Goal: Register for event/course

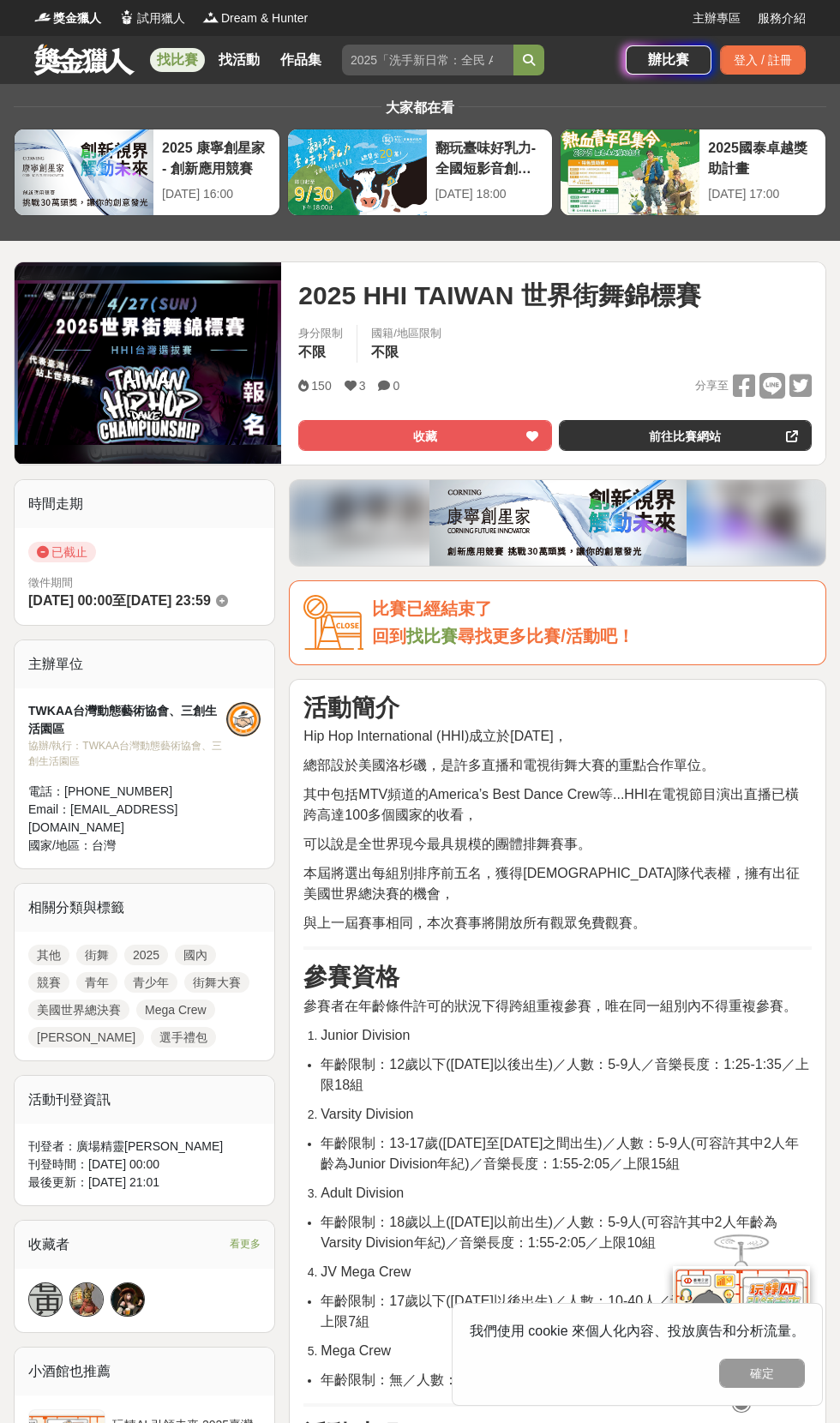
click at [171, 404] on img at bounding box center [148, 363] width 266 height 164
click at [219, 403] on img at bounding box center [148, 363] width 266 height 164
click at [289, 399] on div "2025 HHI TAIWAN 世界街舞錦標賽 收藏 前往比賽網站 身分限制 不限 國籍/地區限制 不限 150 3 0 分享至 收藏 前往[GEOGRAPH…" at bounding box center [555, 364] width 541 height 202
click at [180, 372] on img at bounding box center [148, 363] width 266 height 164
click at [118, 404] on img at bounding box center [148, 363] width 266 height 164
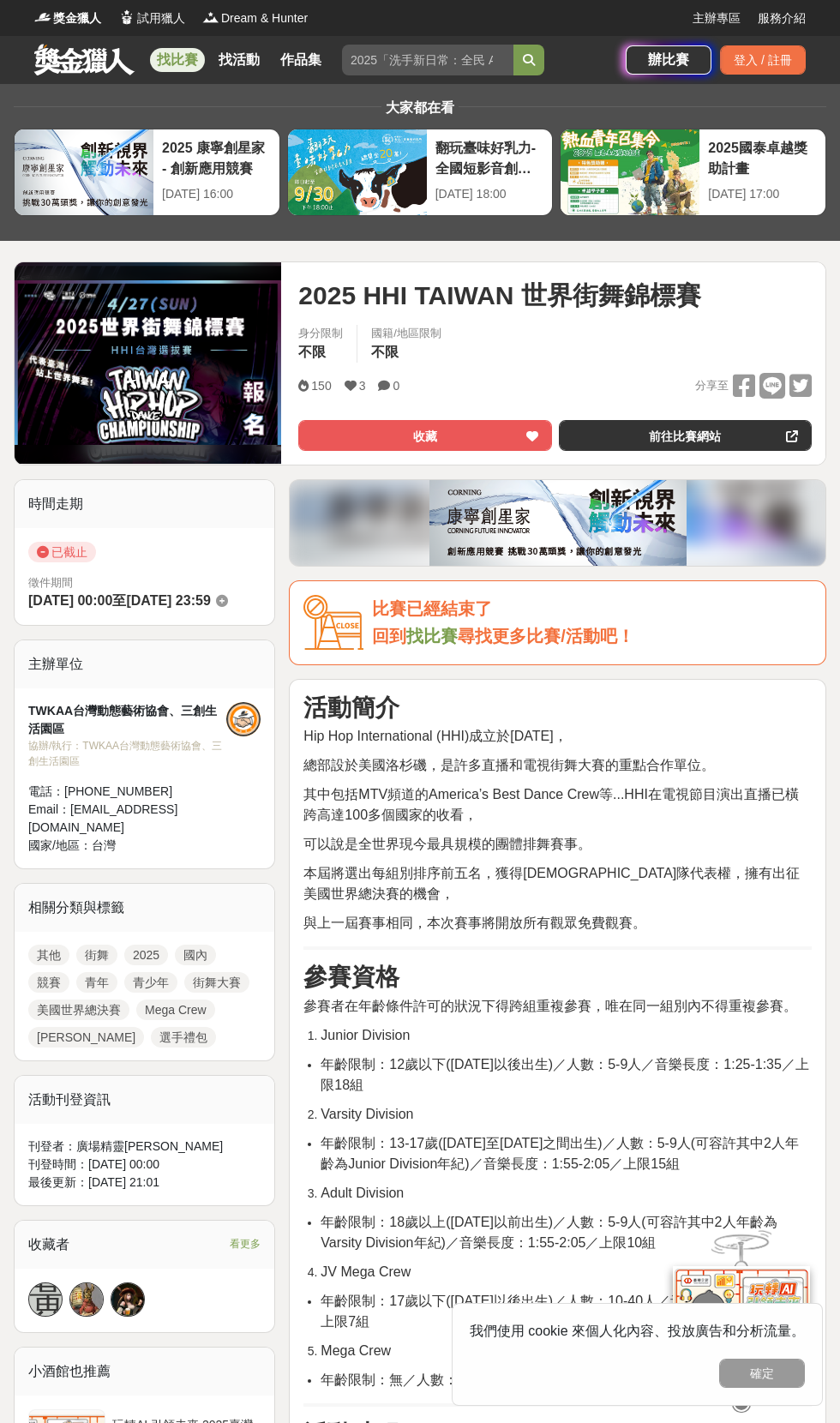
click at [240, 369] on img at bounding box center [148, 363] width 266 height 164
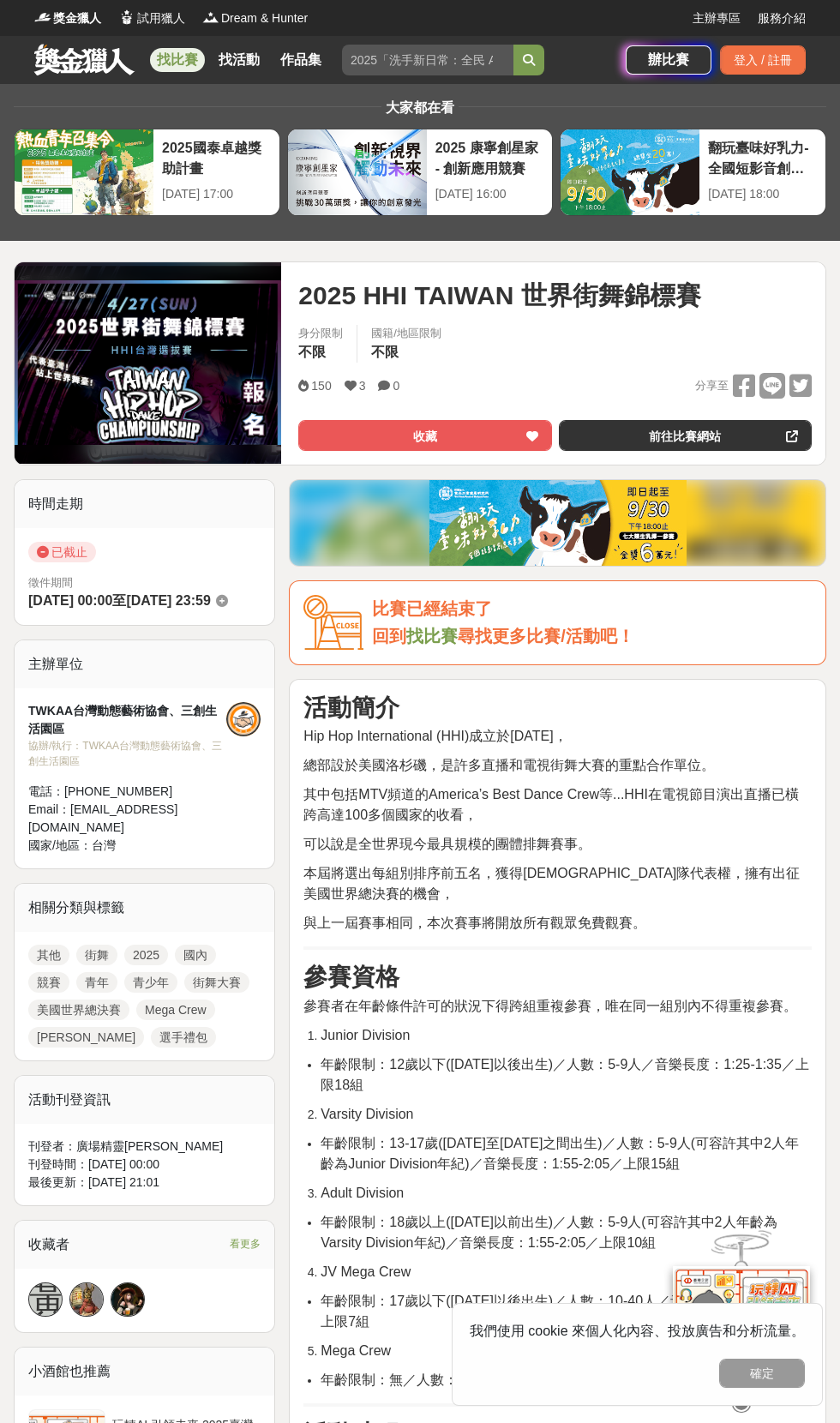
click at [213, 359] on img at bounding box center [148, 363] width 266 height 164
